Goal: Information Seeking & Learning: Learn about a topic

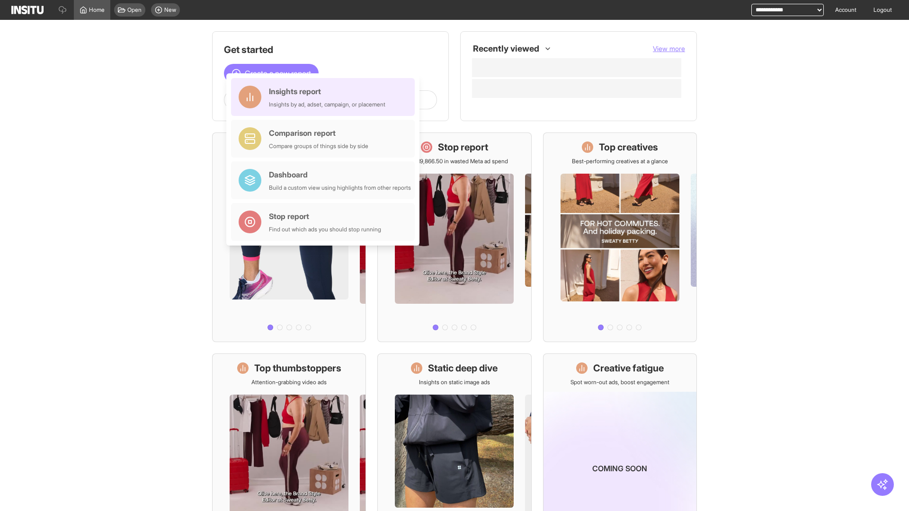
click at [325, 97] on div "Insights report Insights by ad, adset, campaign, or placement" at bounding box center [327, 97] width 116 height 23
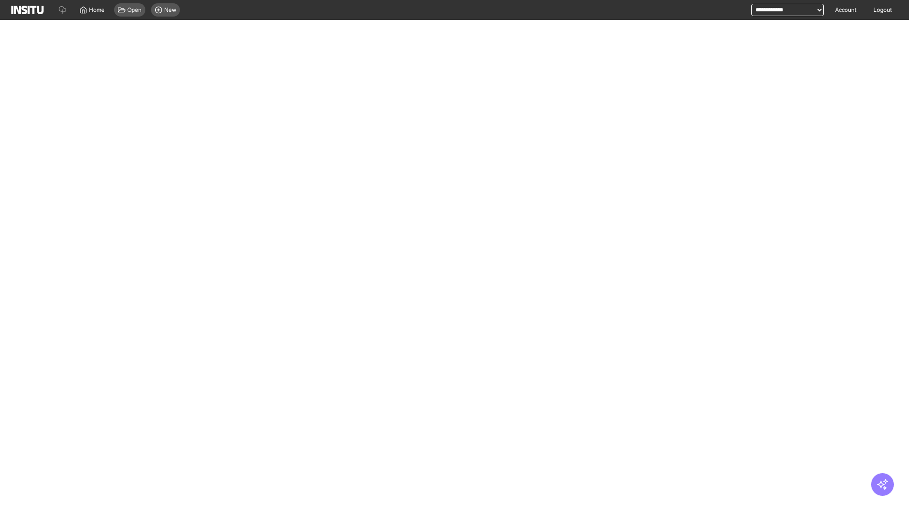
select select "**"
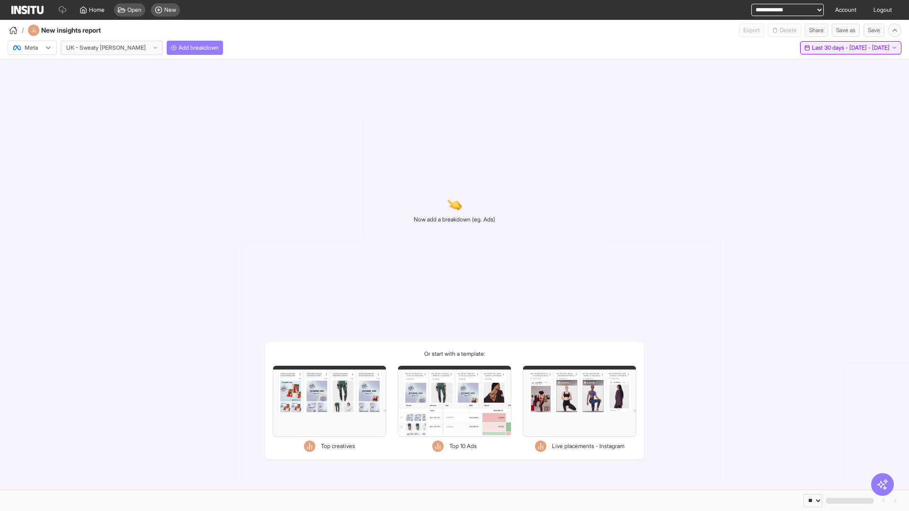
click at [833, 48] on span "Last 30 days - [DATE] - [DATE]" at bounding box center [851, 48] width 78 height 8
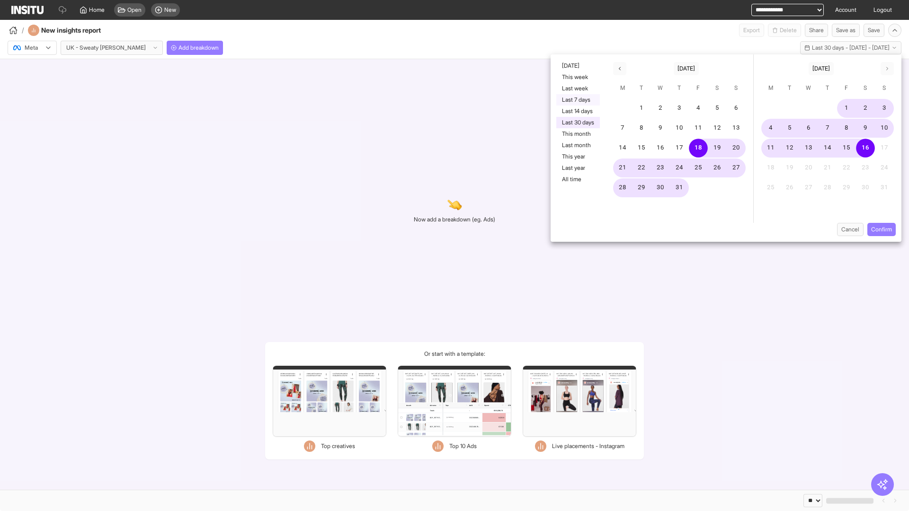
click at [577, 100] on button "Last 7 days" at bounding box center [578, 99] width 44 height 11
